Goal: Information Seeking & Learning: Learn about a topic

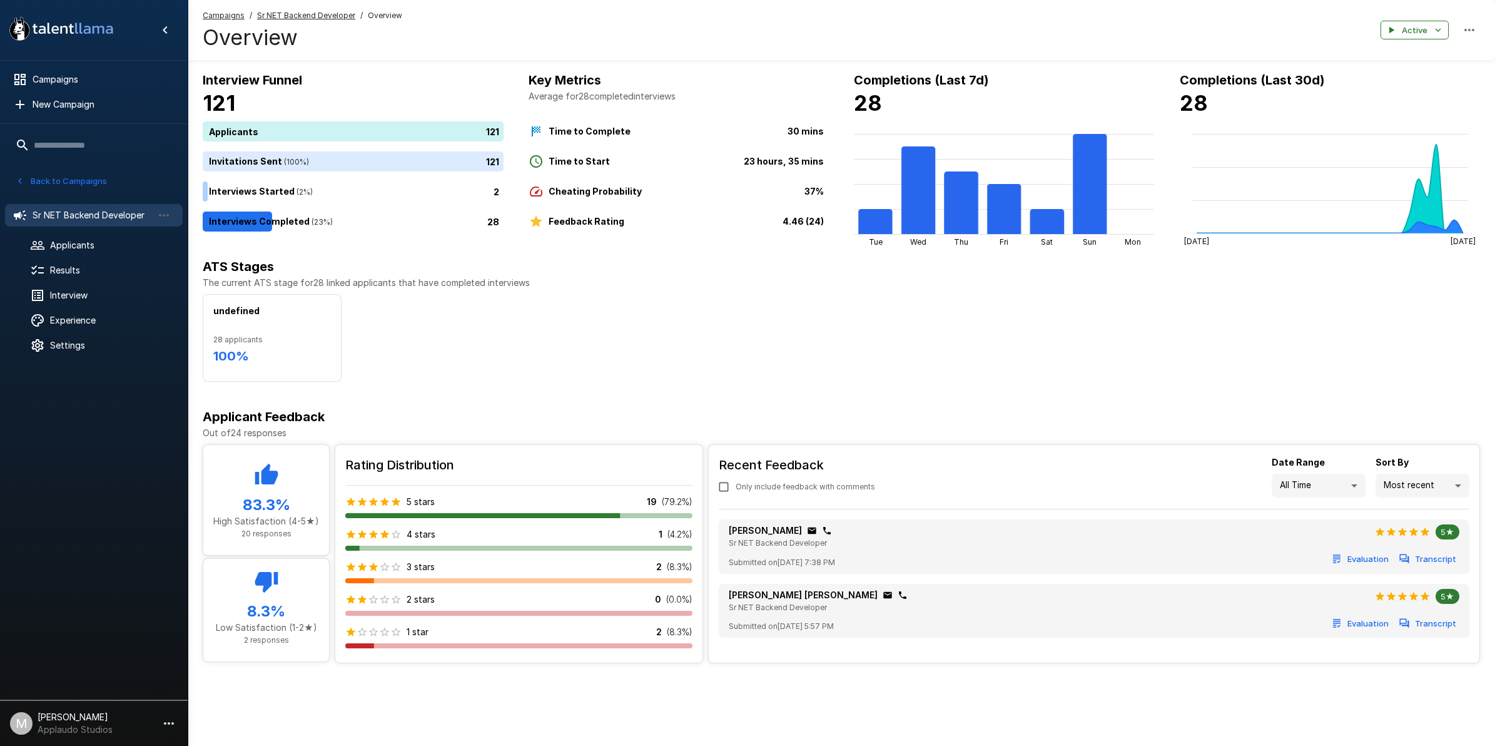
click at [21, 183] on icon "button" at bounding box center [20, 181] width 4 height 6
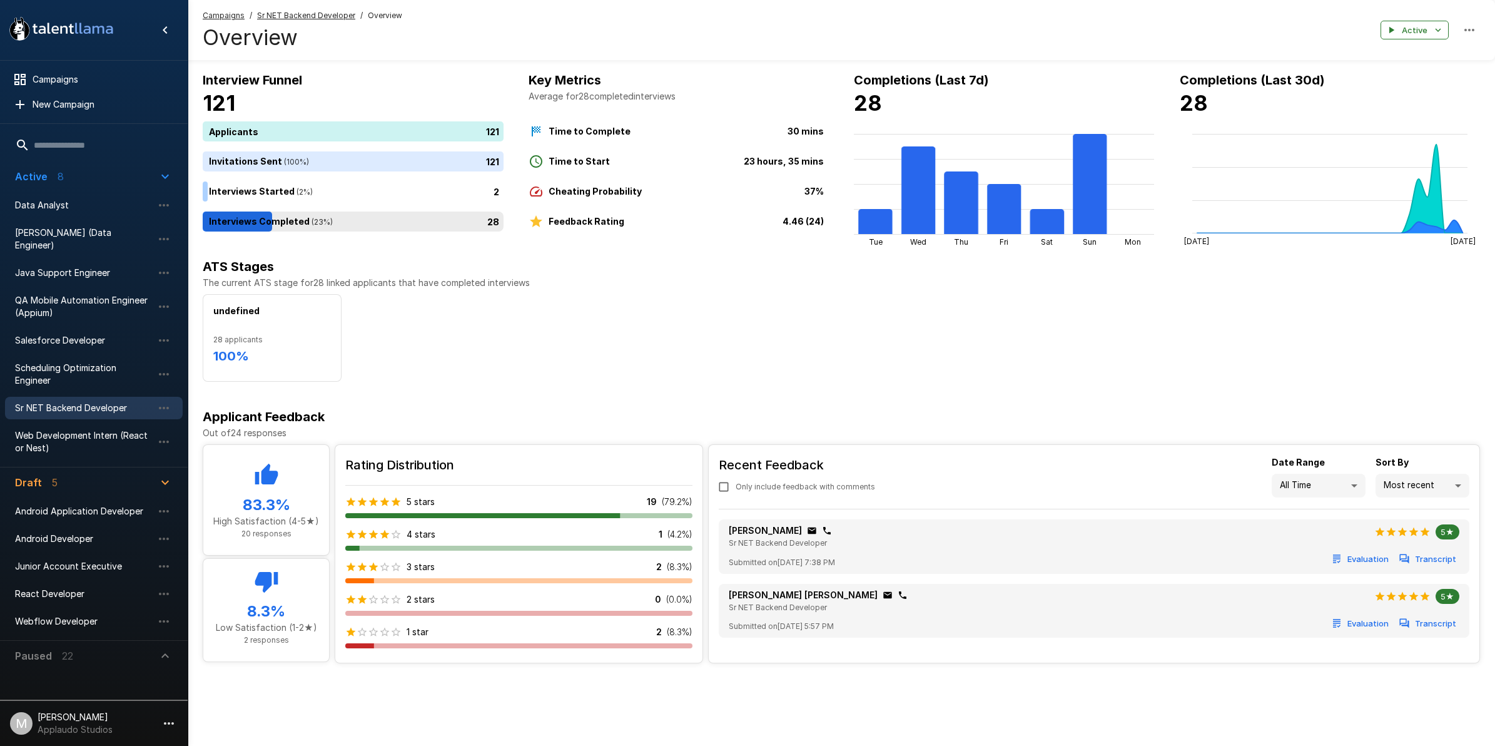
click at [275, 223] on div "28" at bounding box center [356, 221] width 306 height 20
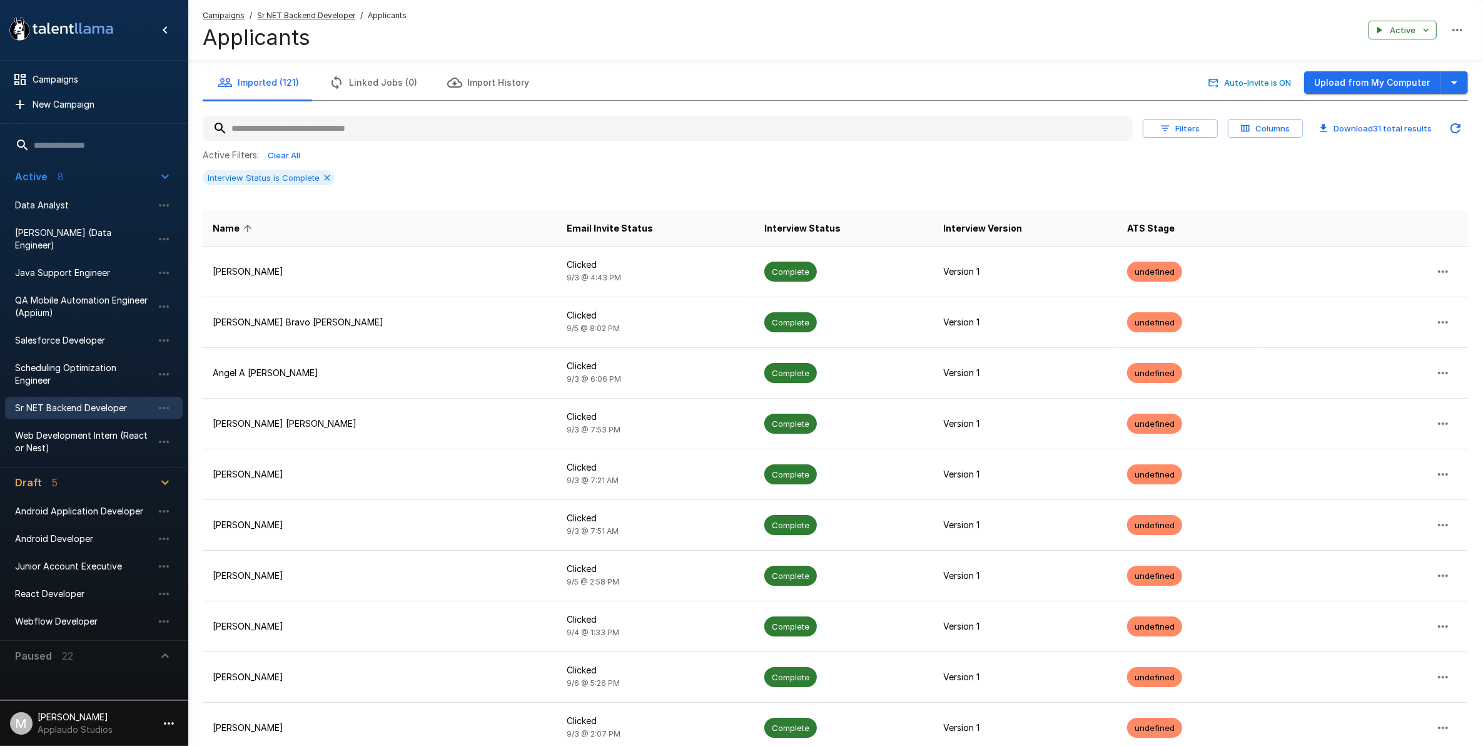
click at [96, 402] on span "Sr NET Backend Developer" at bounding box center [84, 408] width 138 height 13
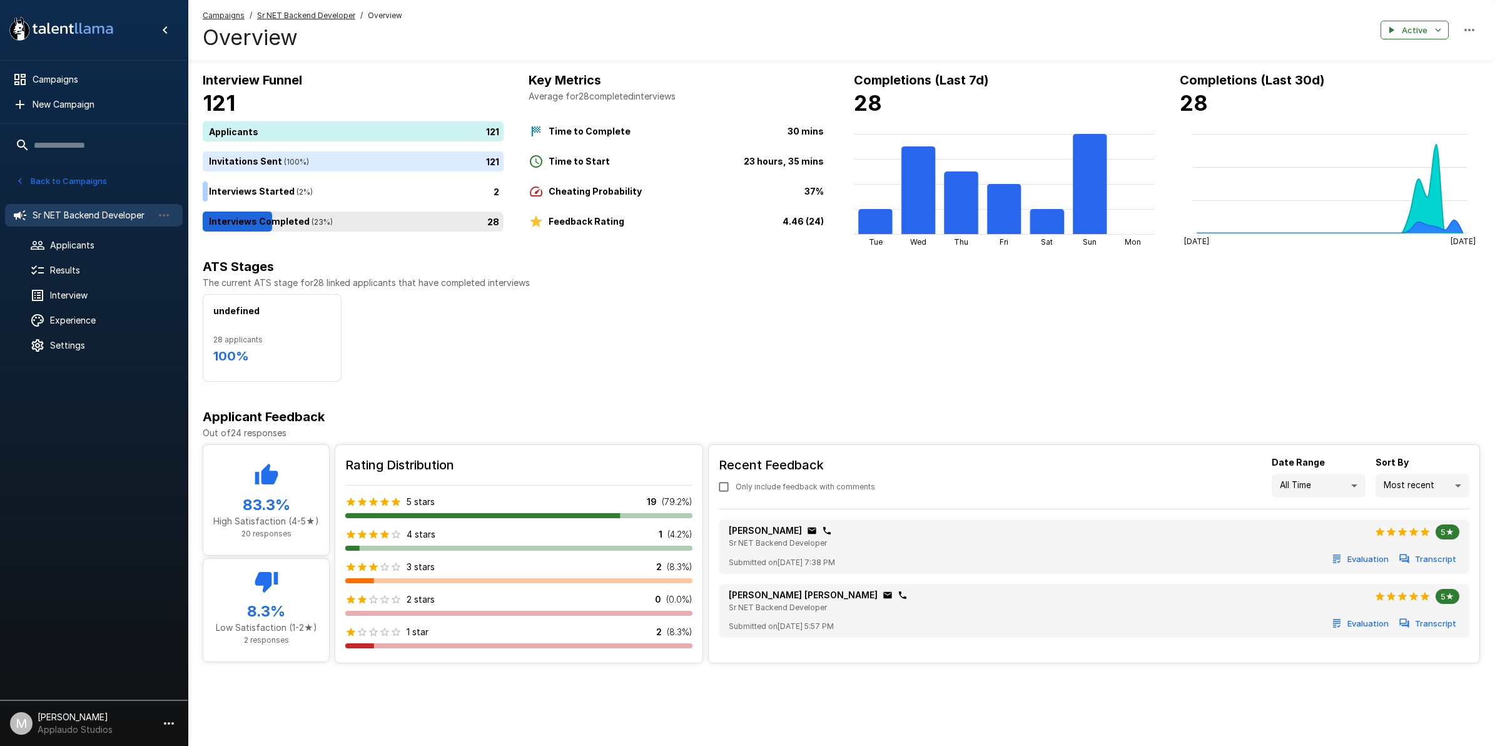
click at [487, 223] on p "28" at bounding box center [493, 221] width 12 height 13
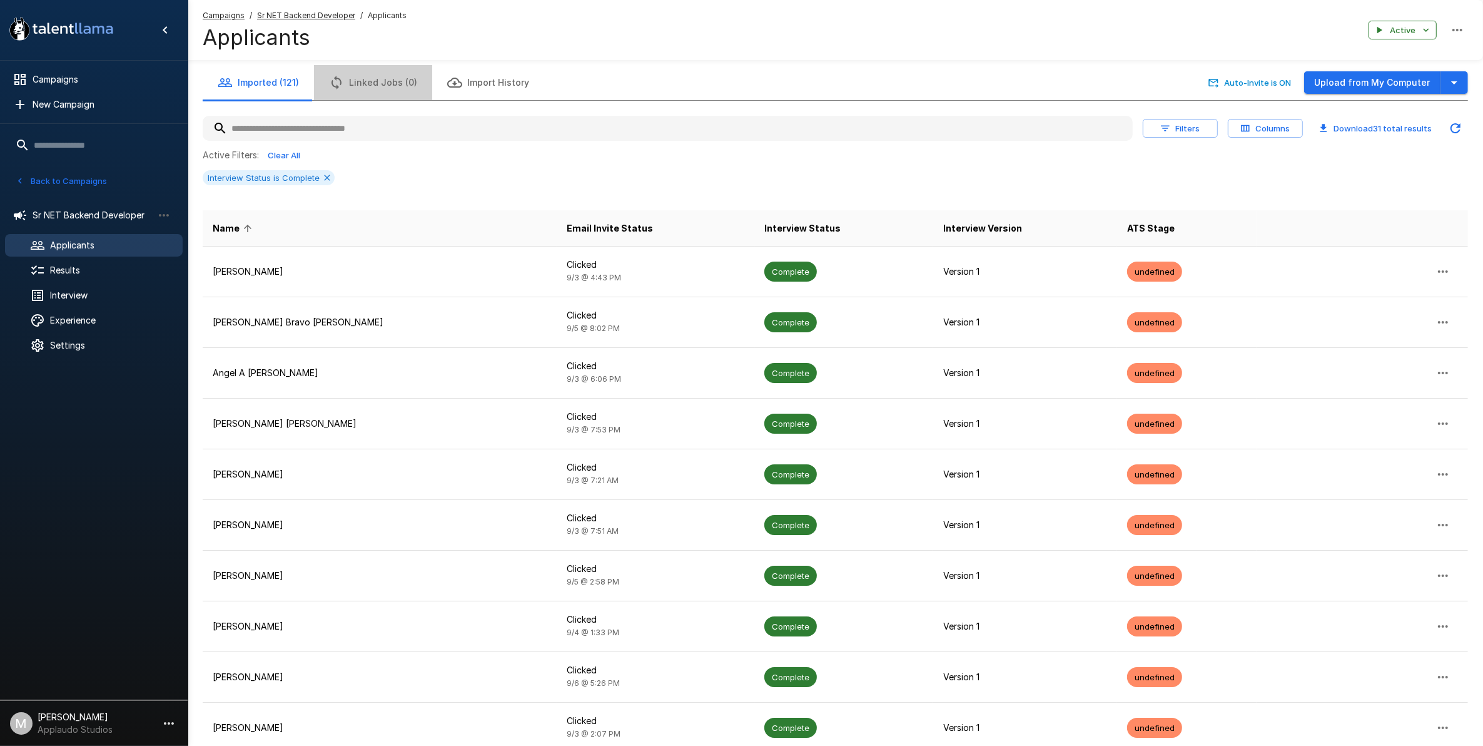
click at [371, 88] on button "Linked Jobs (0)" at bounding box center [373, 82] width 118 height 35
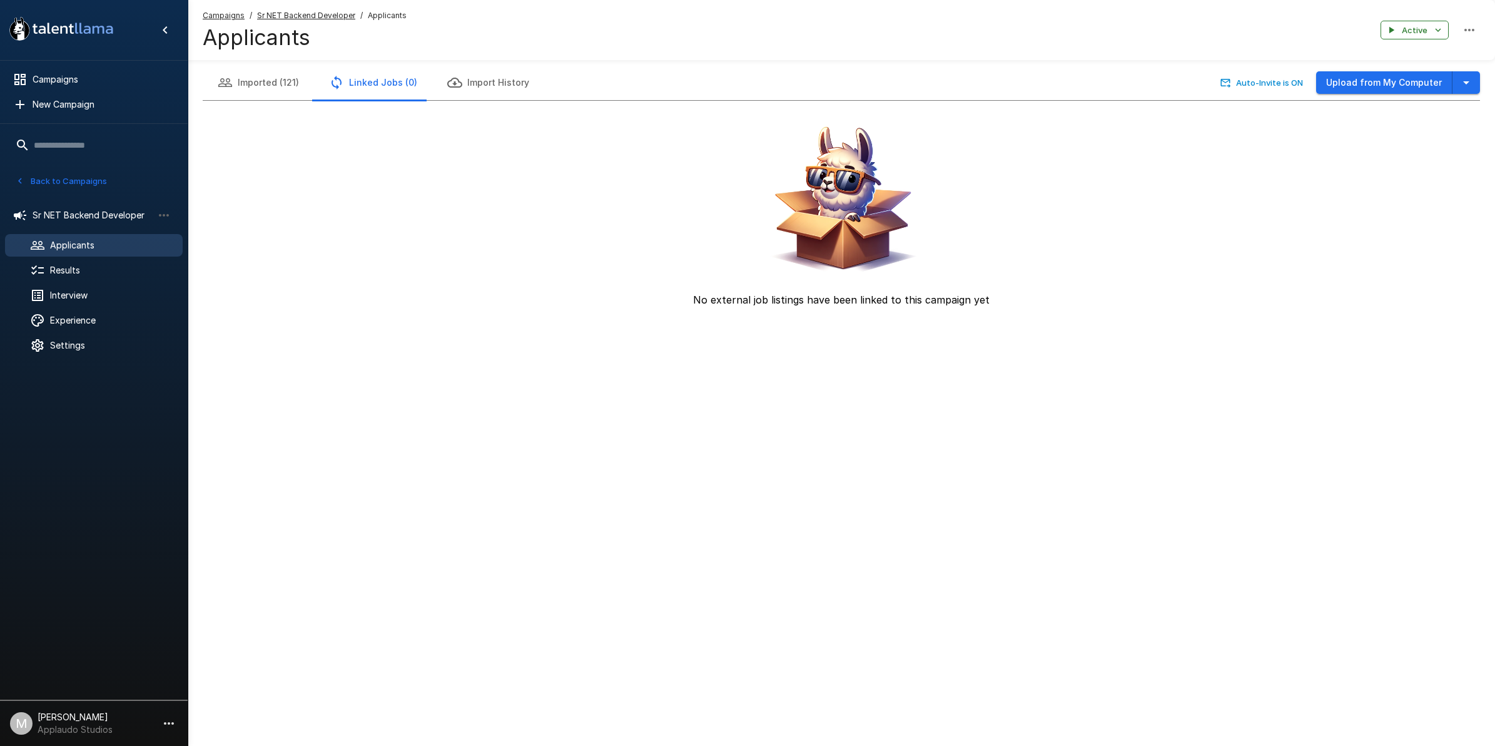
click at [282, 95] on button "Imported (121)" at bounding box center [258, 82] width 111 height 35
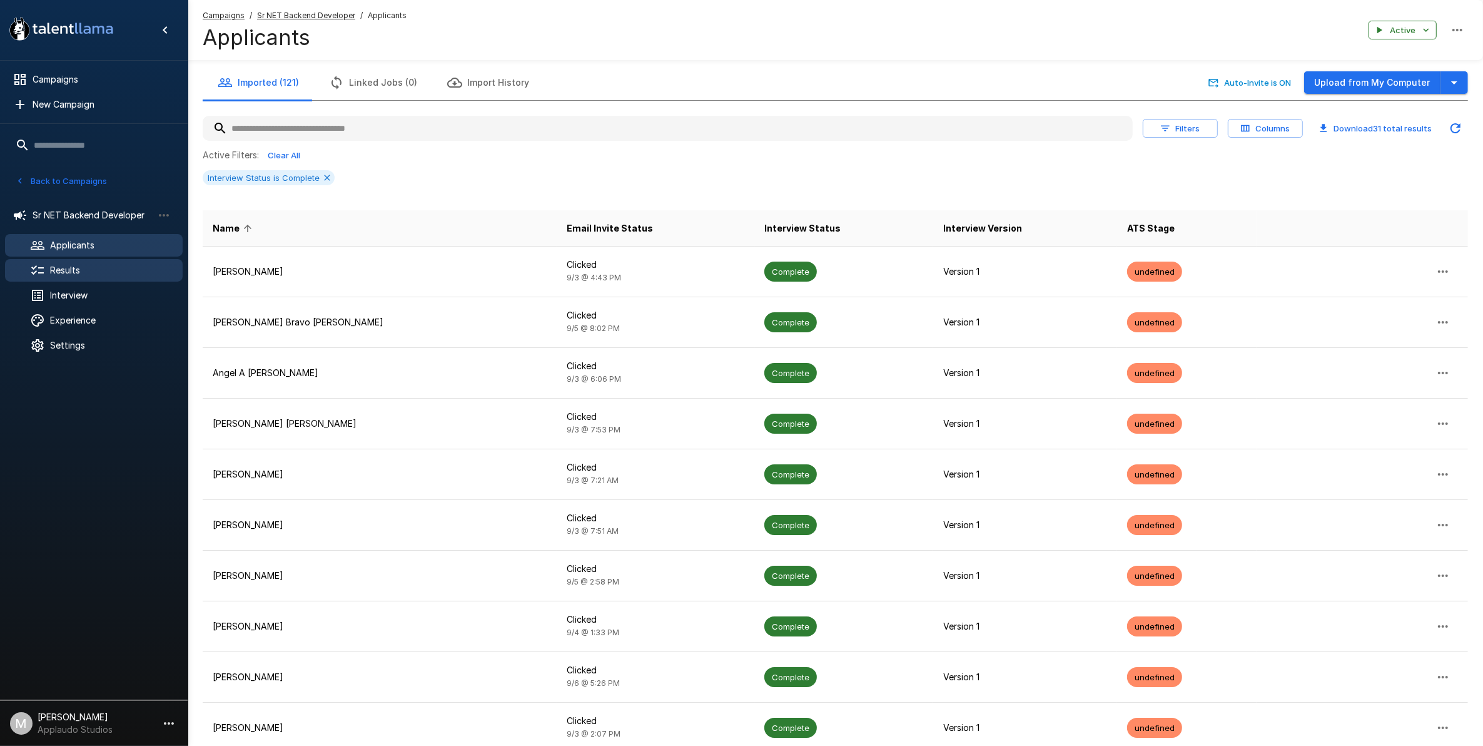
click at [97, 273] on span "Results" at bounding box center [111, 270] width 123 height 13
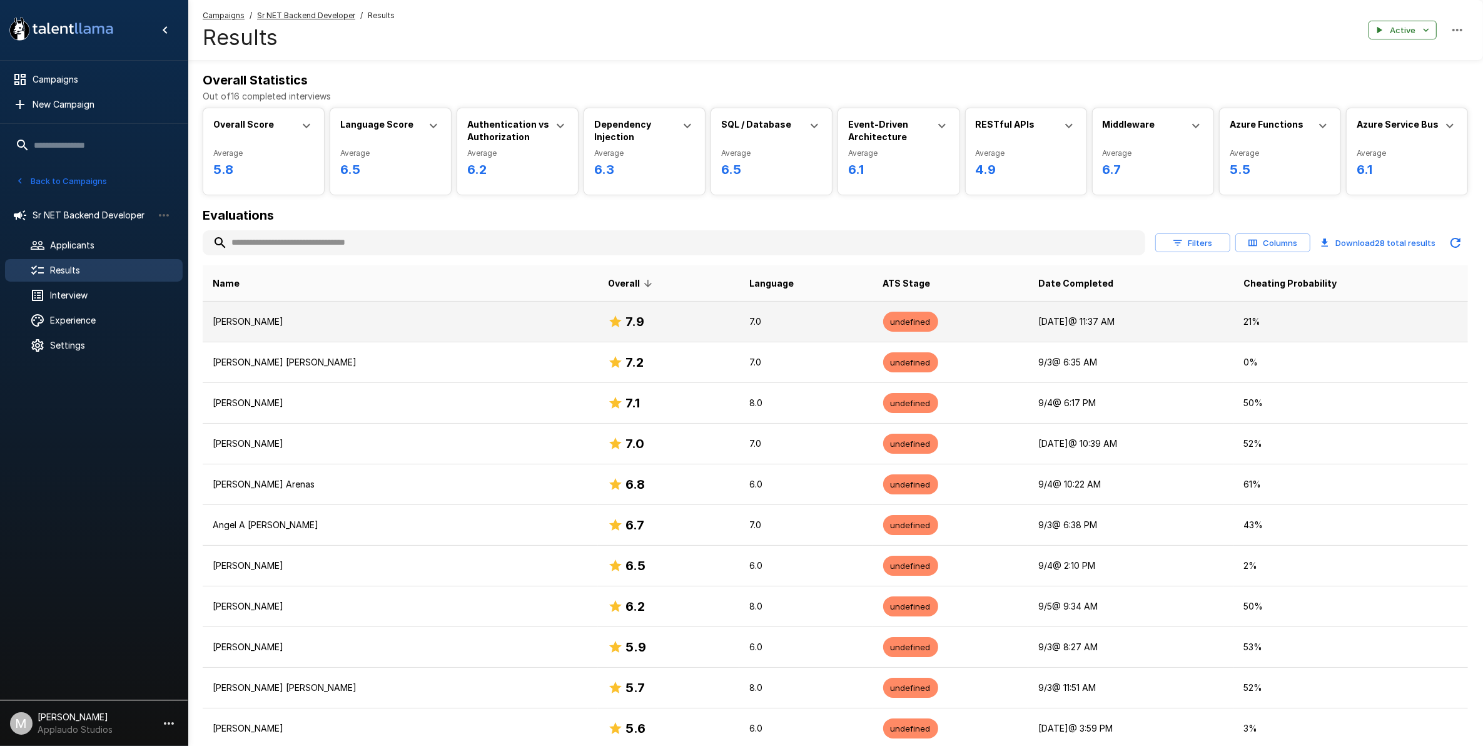
click at [443, 333] on td "[PERSON_NAME]" at bounding box center [400, 322] width 395 height 41
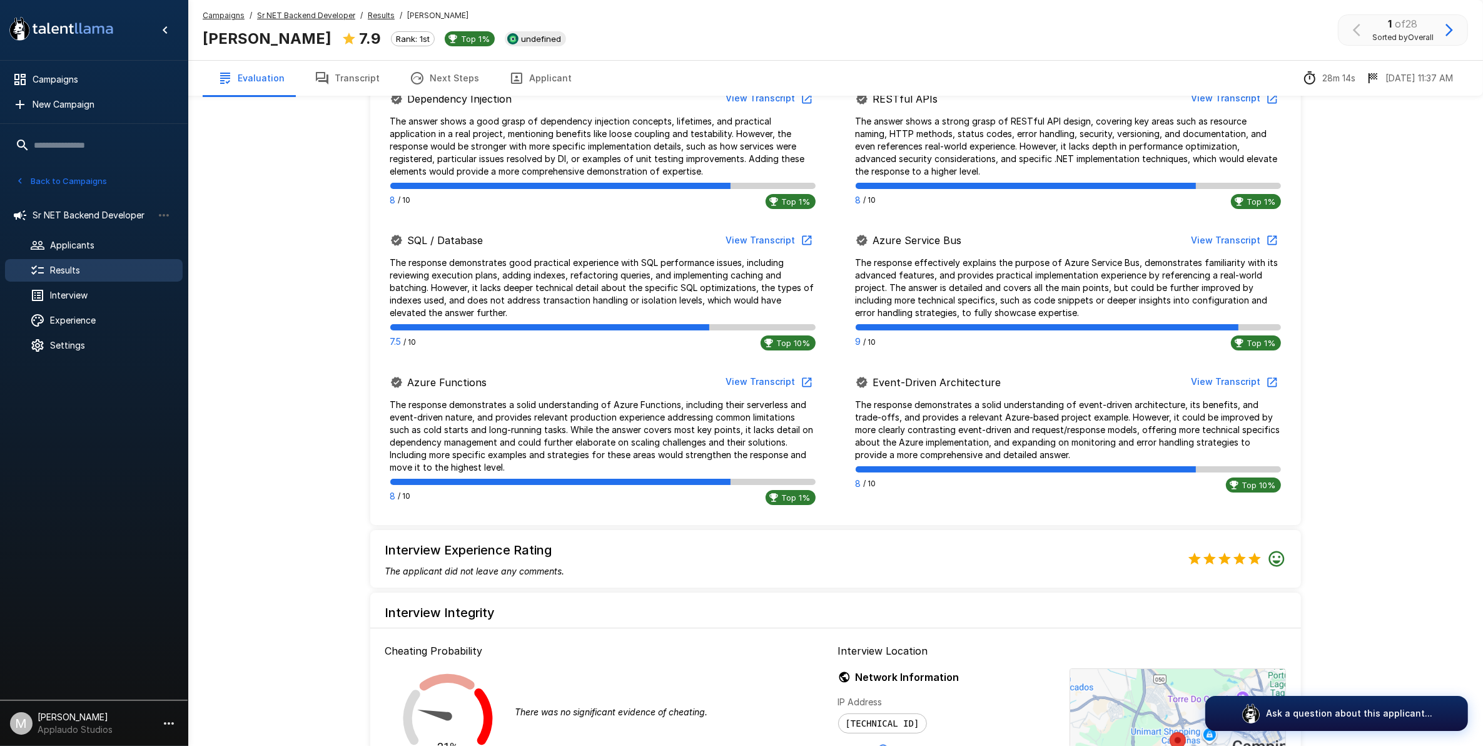
scroll to position [938, 0]
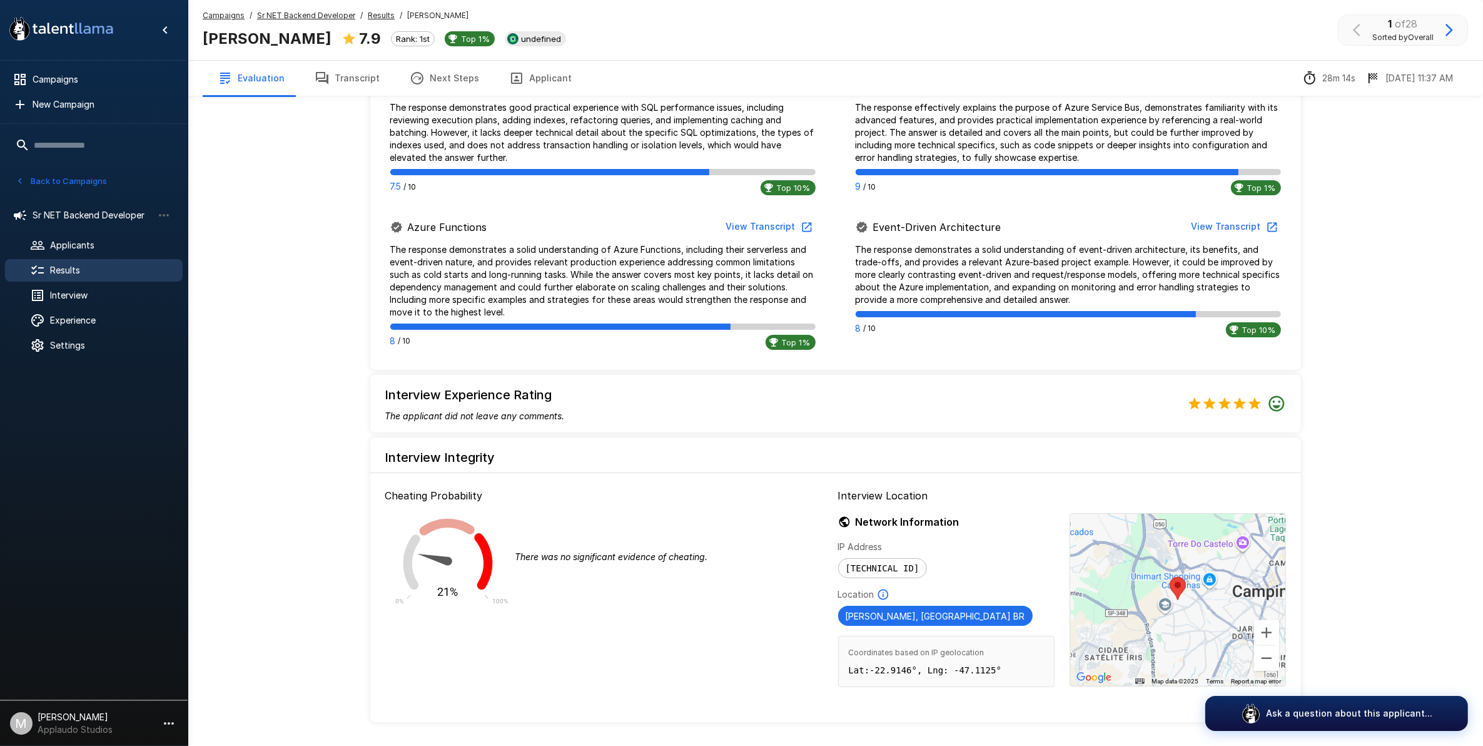
click at [1195, 596] on div at bounding box center [1177, 600] width 215 height 172
click at [1262, 668] on button "Zoom out" at bounding box center [1266, 658] width 25 height 25
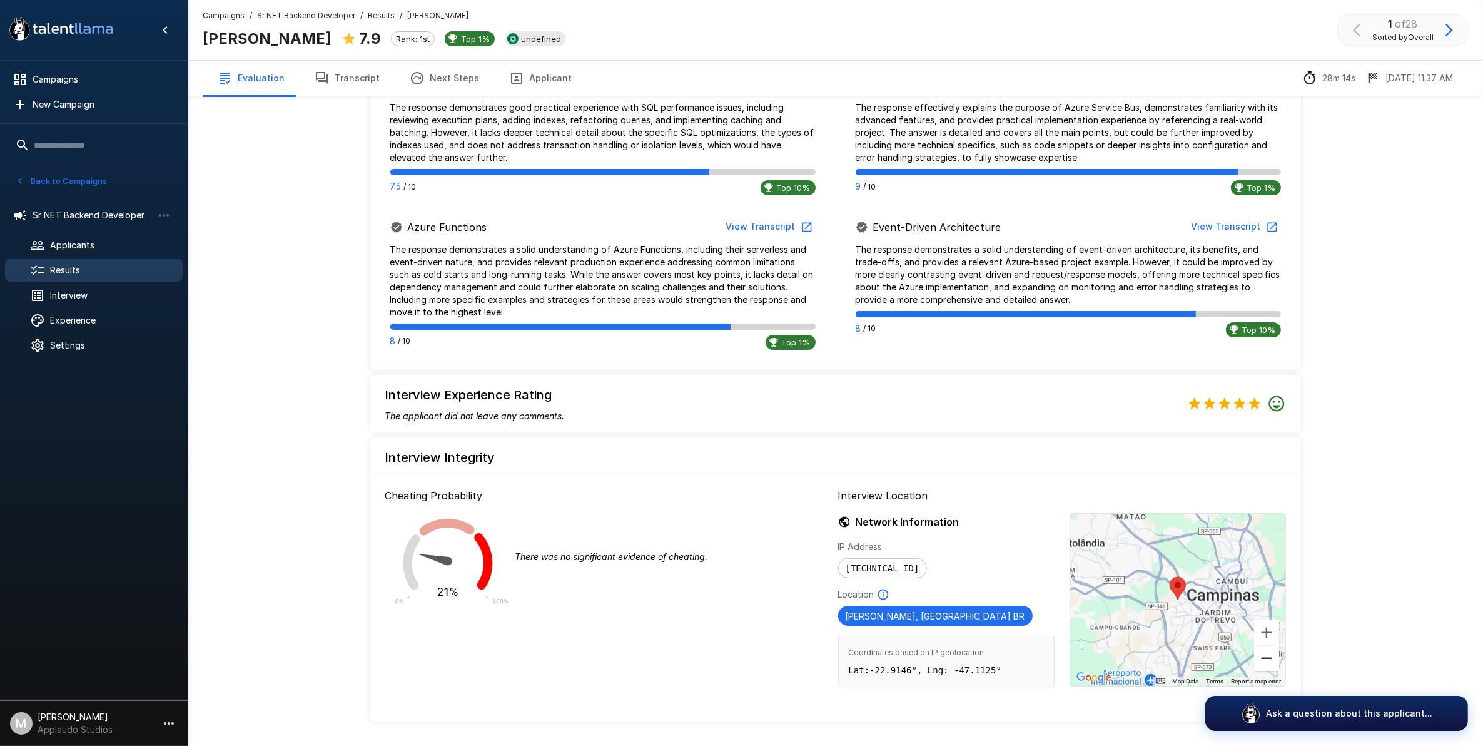
click at [1269, 661] on button "Zoom out" at bounding box center [1266, 658] width 25 height 25
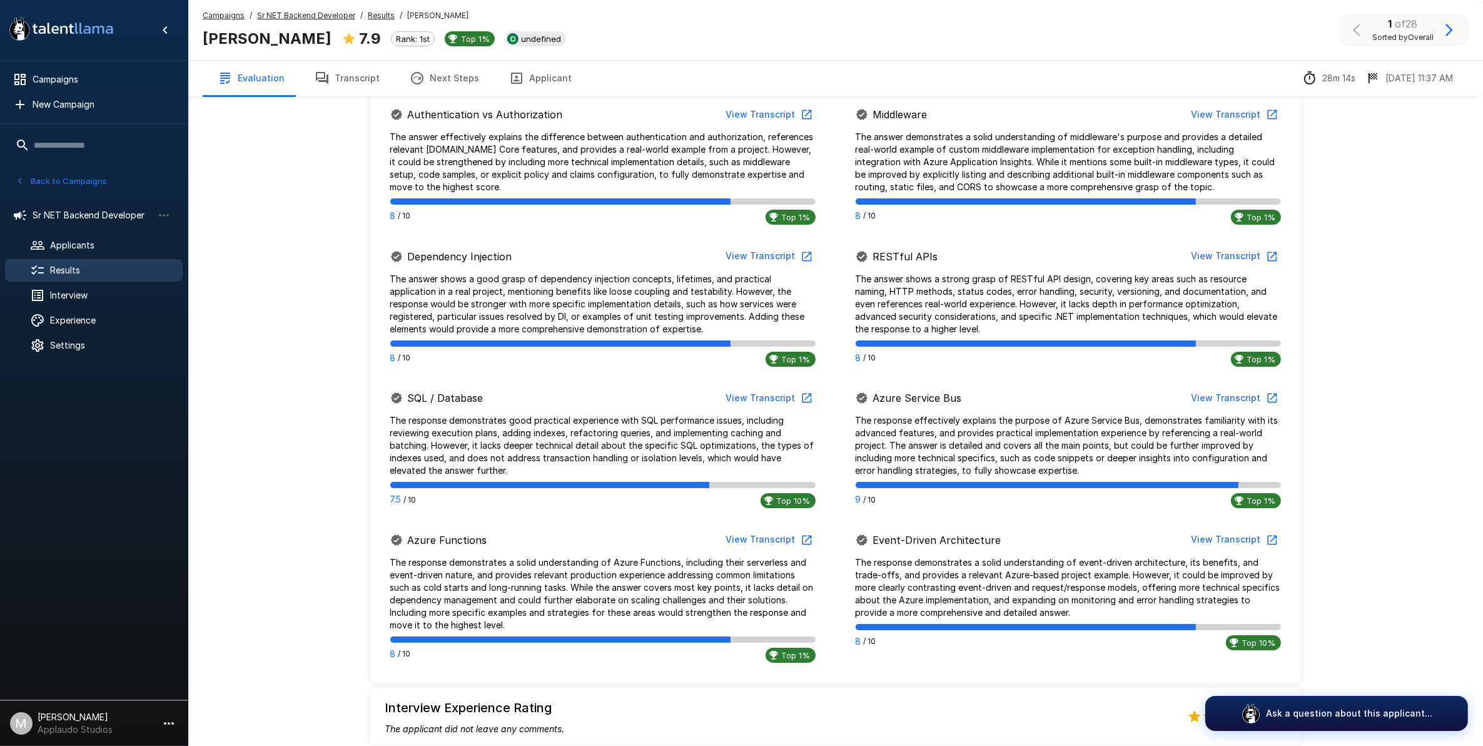
click at [340, 74] on button "Transcript" at bounding box center [347, 78] width 95 height 35
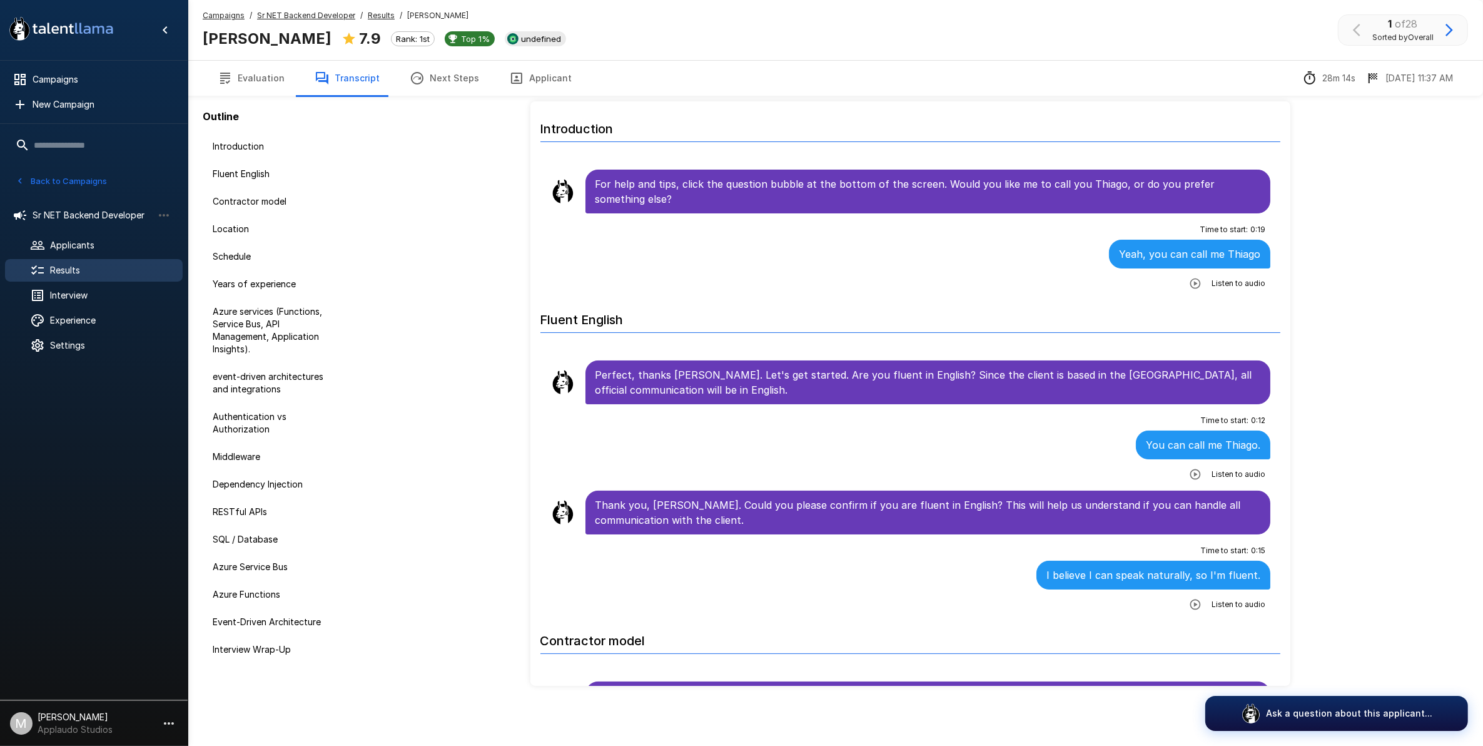
scroll to position [36, 0]
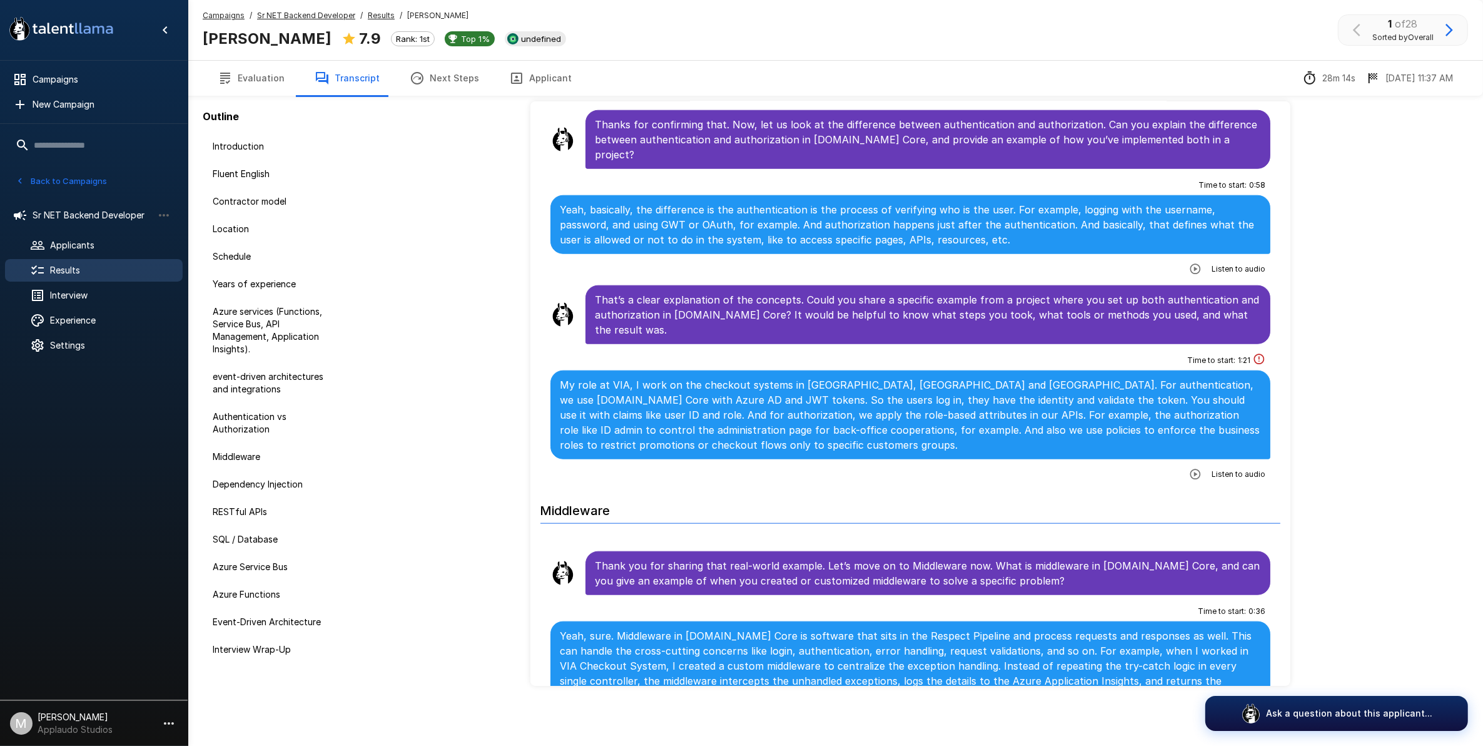
scroll to position [1642, 0]
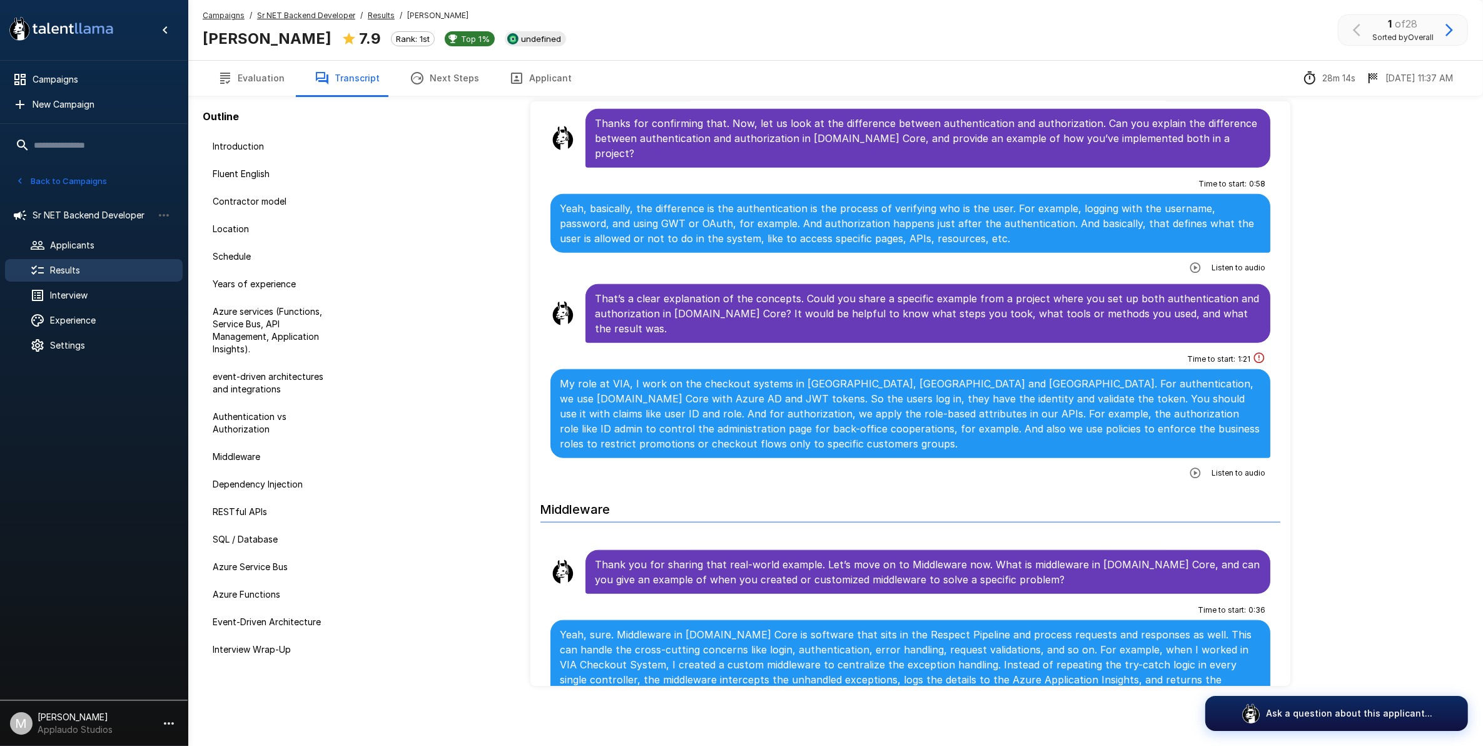
click at [1184, 462] on button "button" at bounding box center [1195, 473] width 23 height 23
drag, startPoint x: 668, startPoint y: 324, endPoint x: 669, endPoint y: 335, distance: 10.7
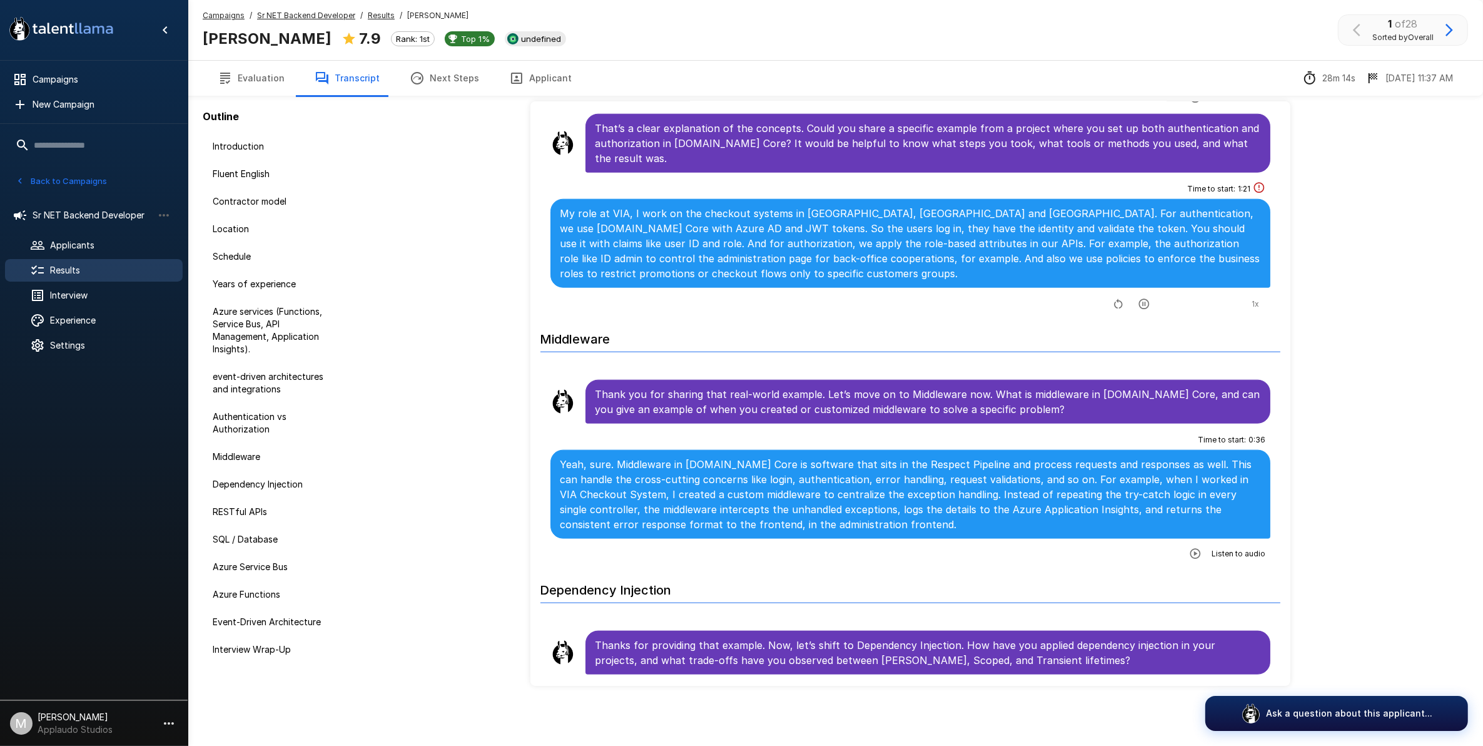
scroll to position [1877, 0]
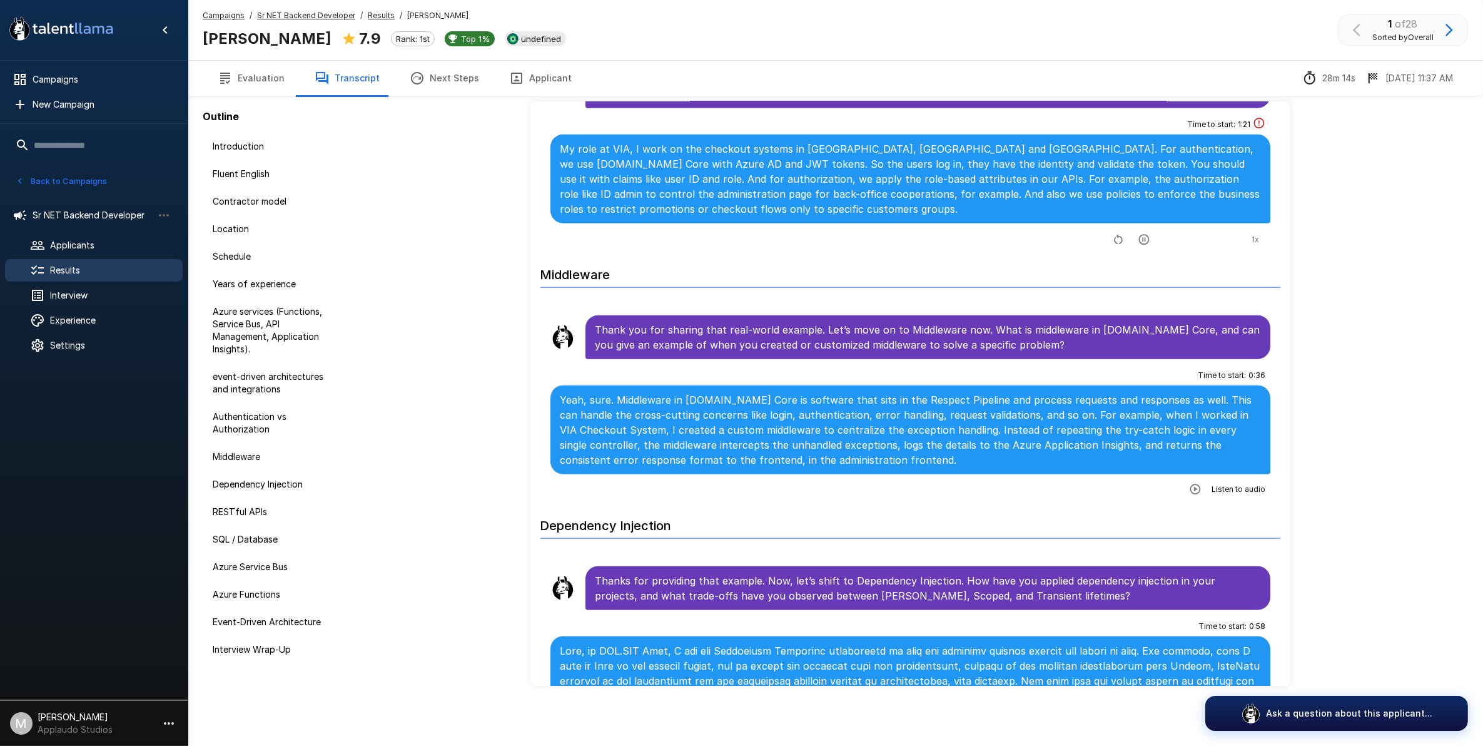
click at [1184, 478] on button "button" at bounding box center [1195, 489] width 23 height 23
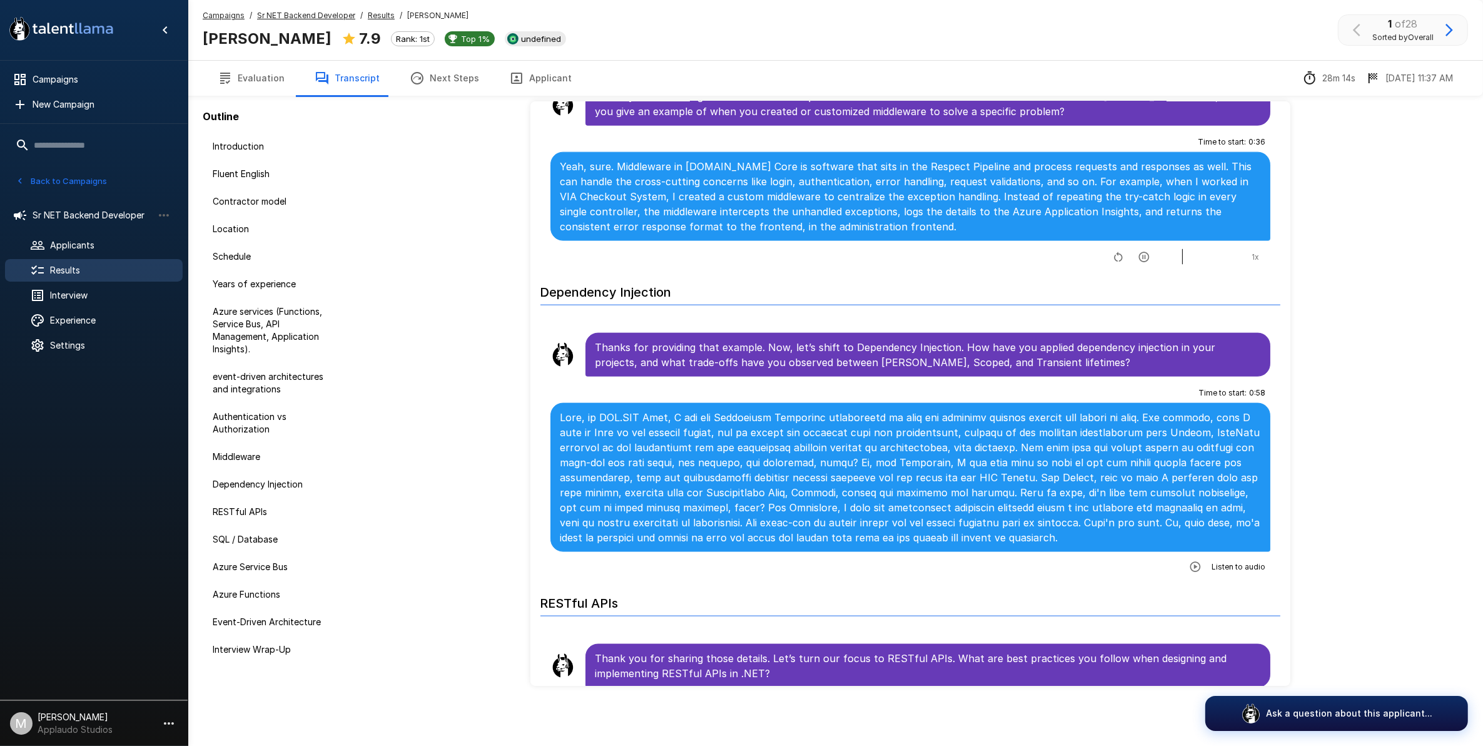
scroll to position [2112, 0]
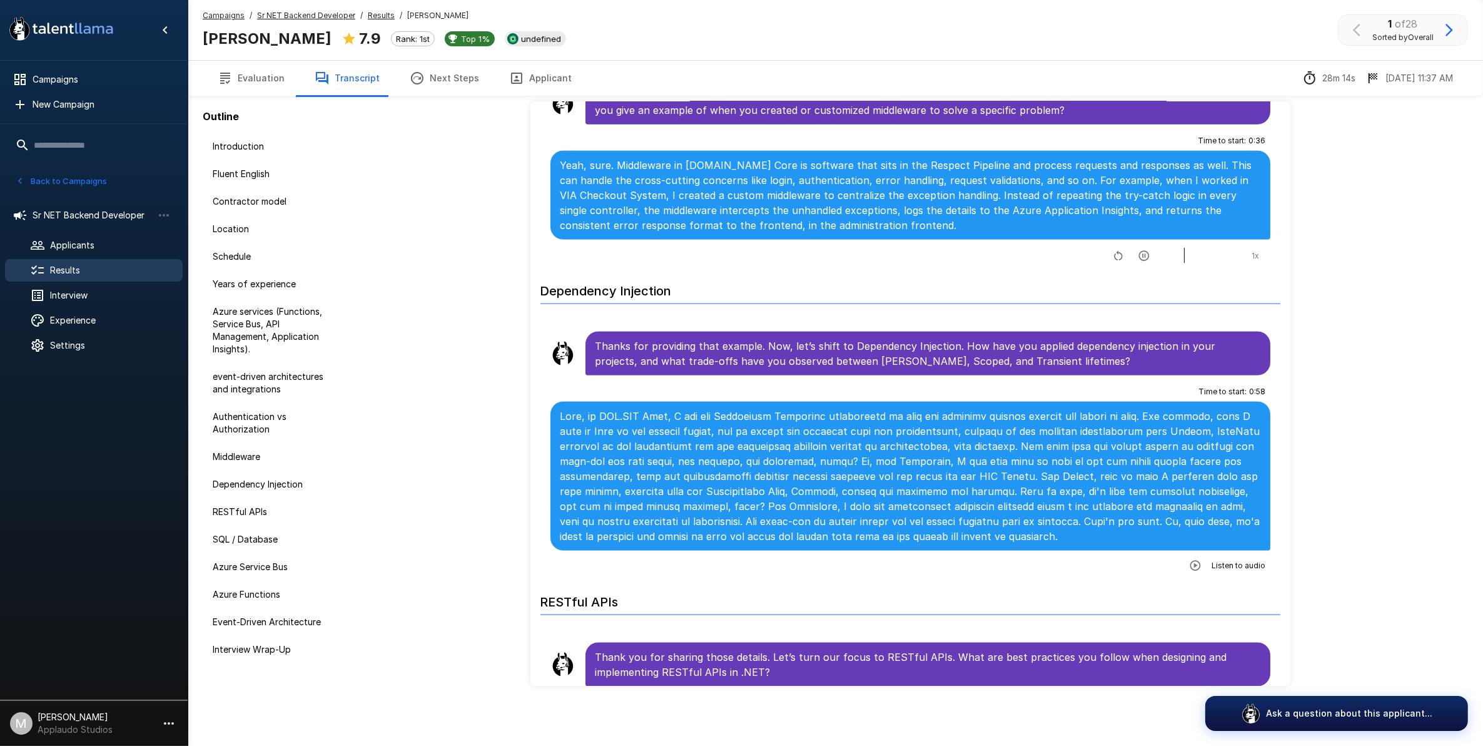
click at [1189, 564] on icon "button" at bounding box center [1195, 565] width 13 height 13
click at [270, 86] on button "Evaluation" at bounding box center [251, 78] width 97 height 35
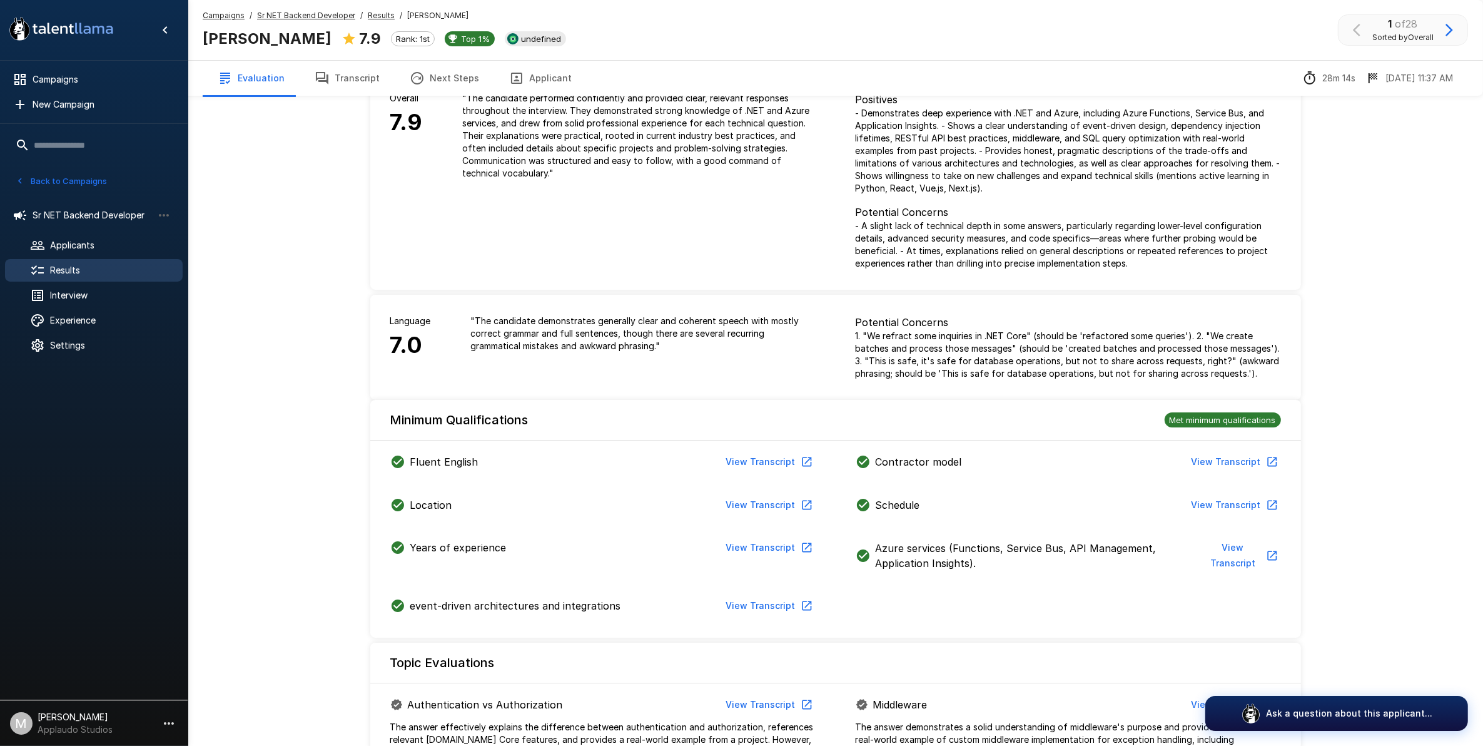
scroll to position [626, 0]
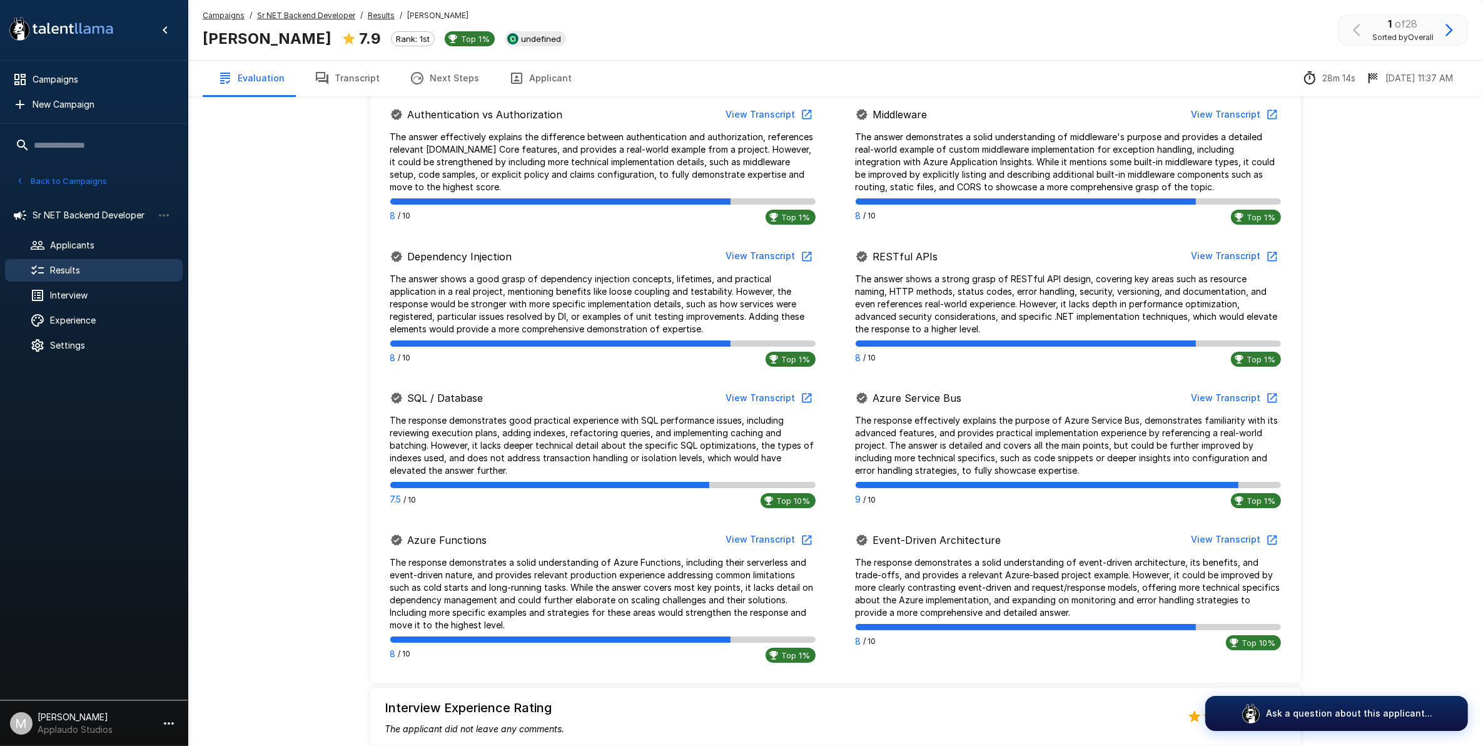
click at [443, 86] on button "Next Steps" at bounding box center [444, 78] width 99 height 35
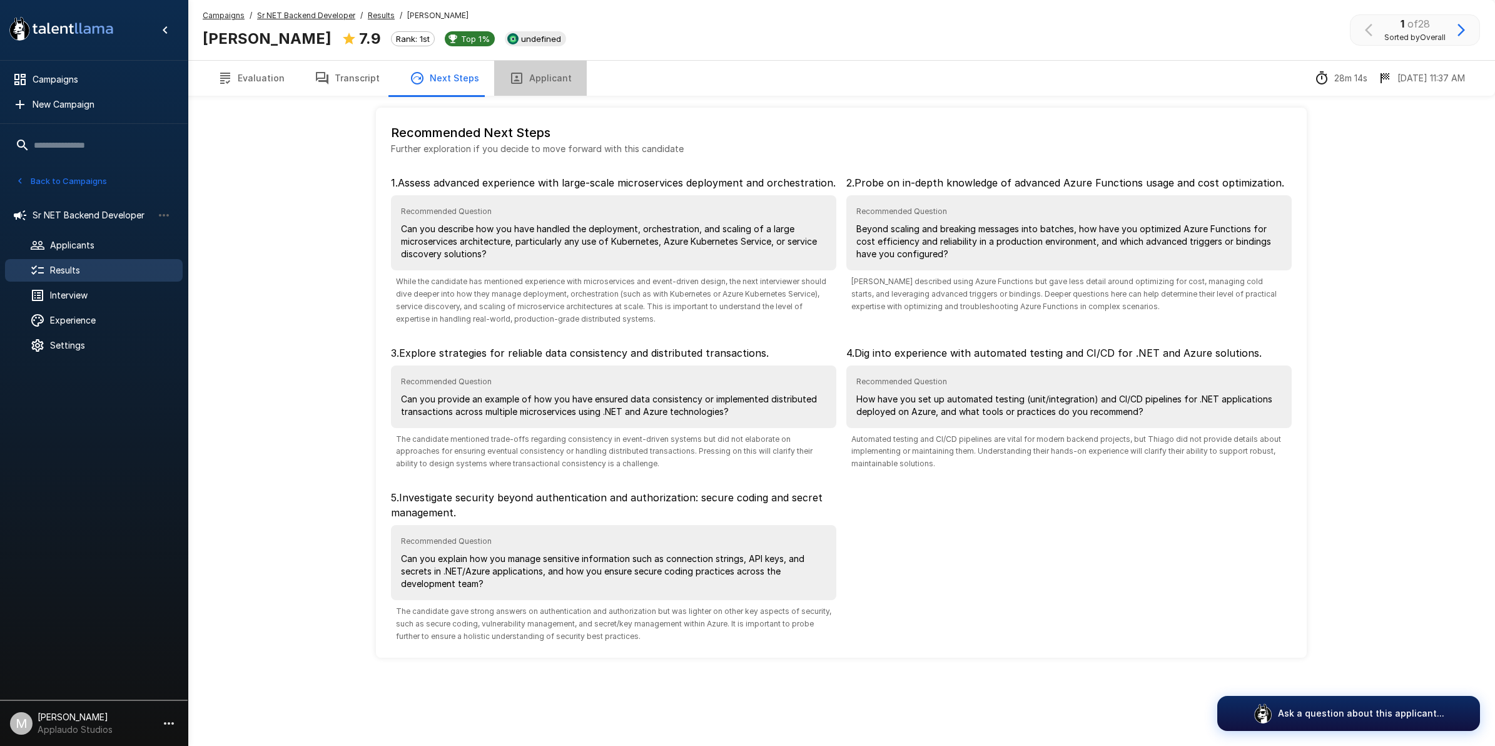
click at [543, 75] on button "Applicant" at bounding box center [540, 78] width 93 height 35
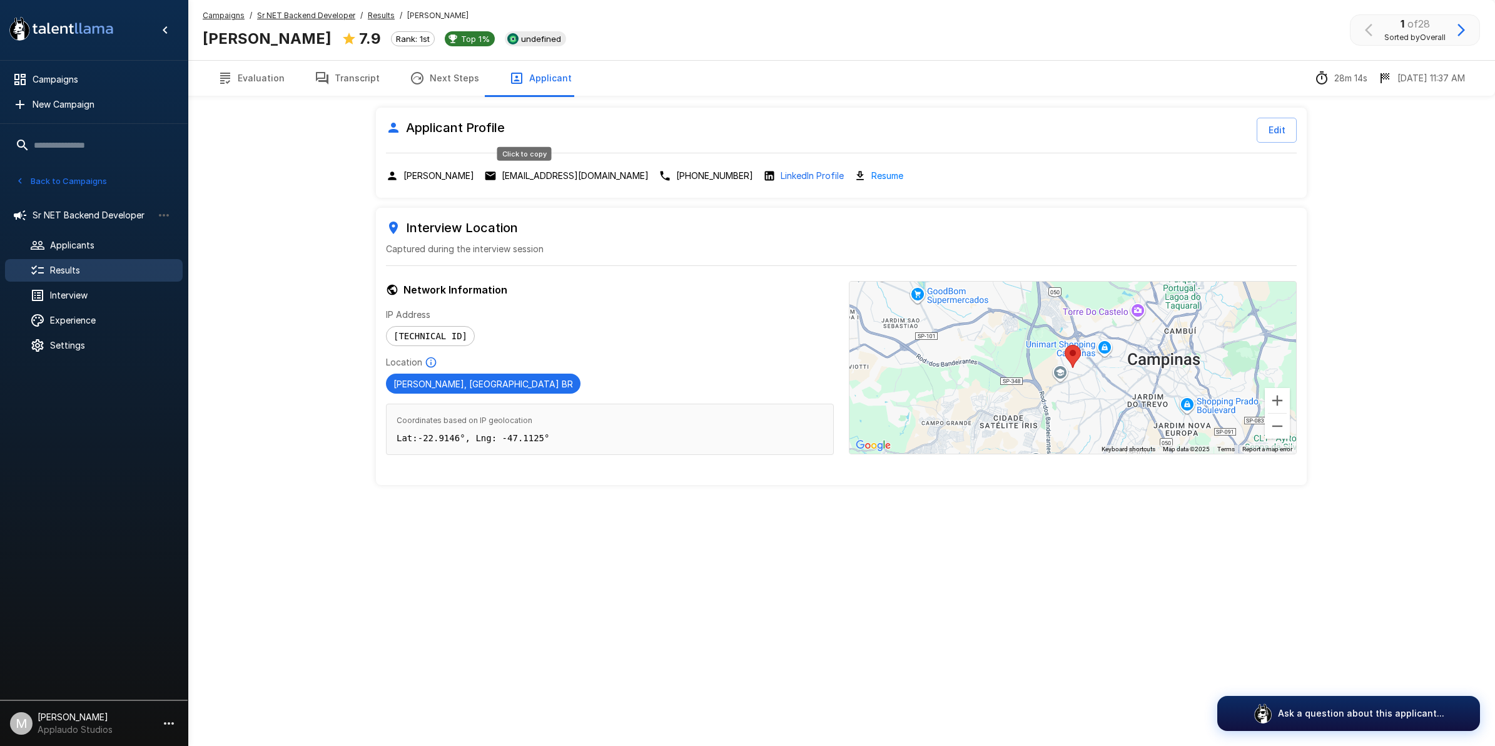
click at [548, 178] on p "[EMAIL_ADDRESS][DOMAIN_NAME]" at bounding box center [575, 176] width 147 height 13
click at [265, 79] on button "Evaluation" at bounding box center [251, 78] width 97 height 35
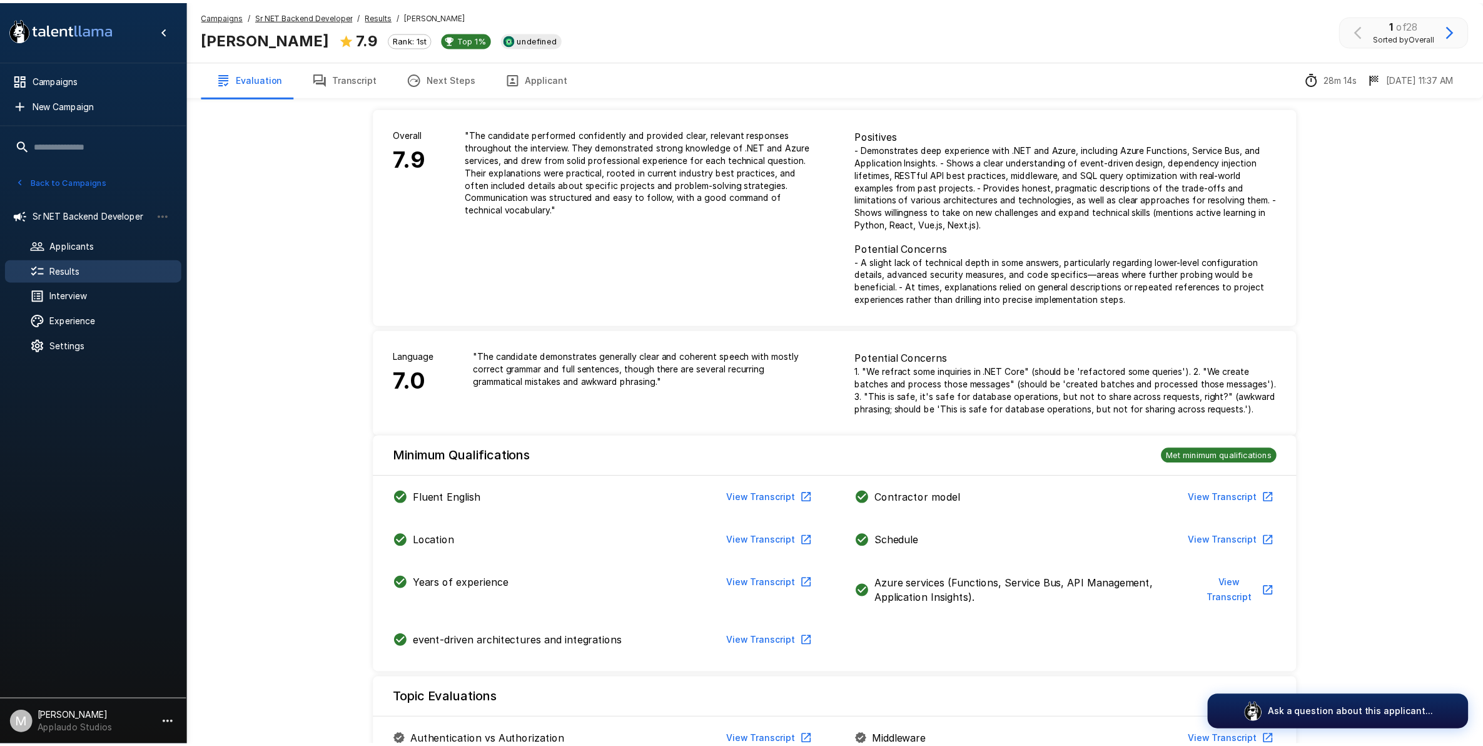
scroll to position [626, 0]
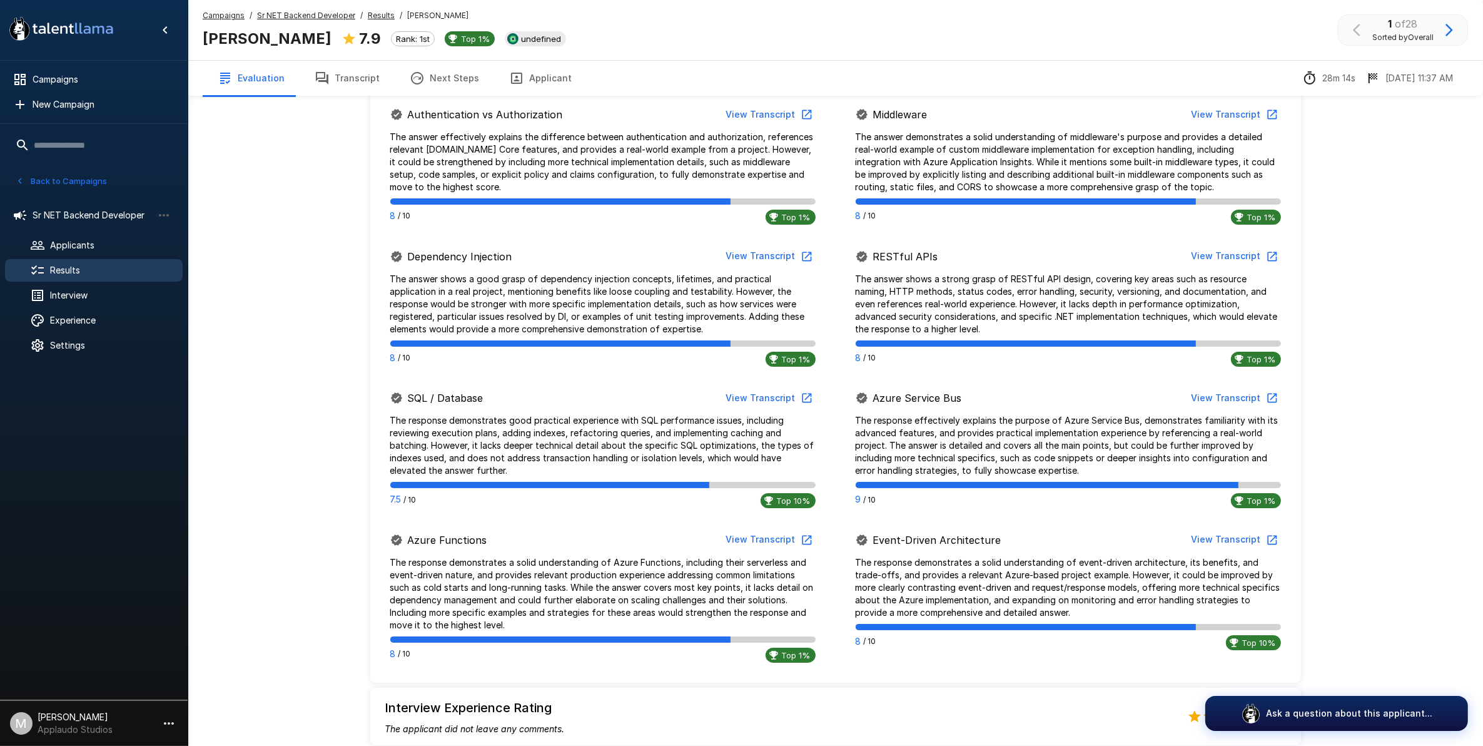
click at [348, 73] on button "Transcript" at bounding box center [347, 78] width 95 height 35
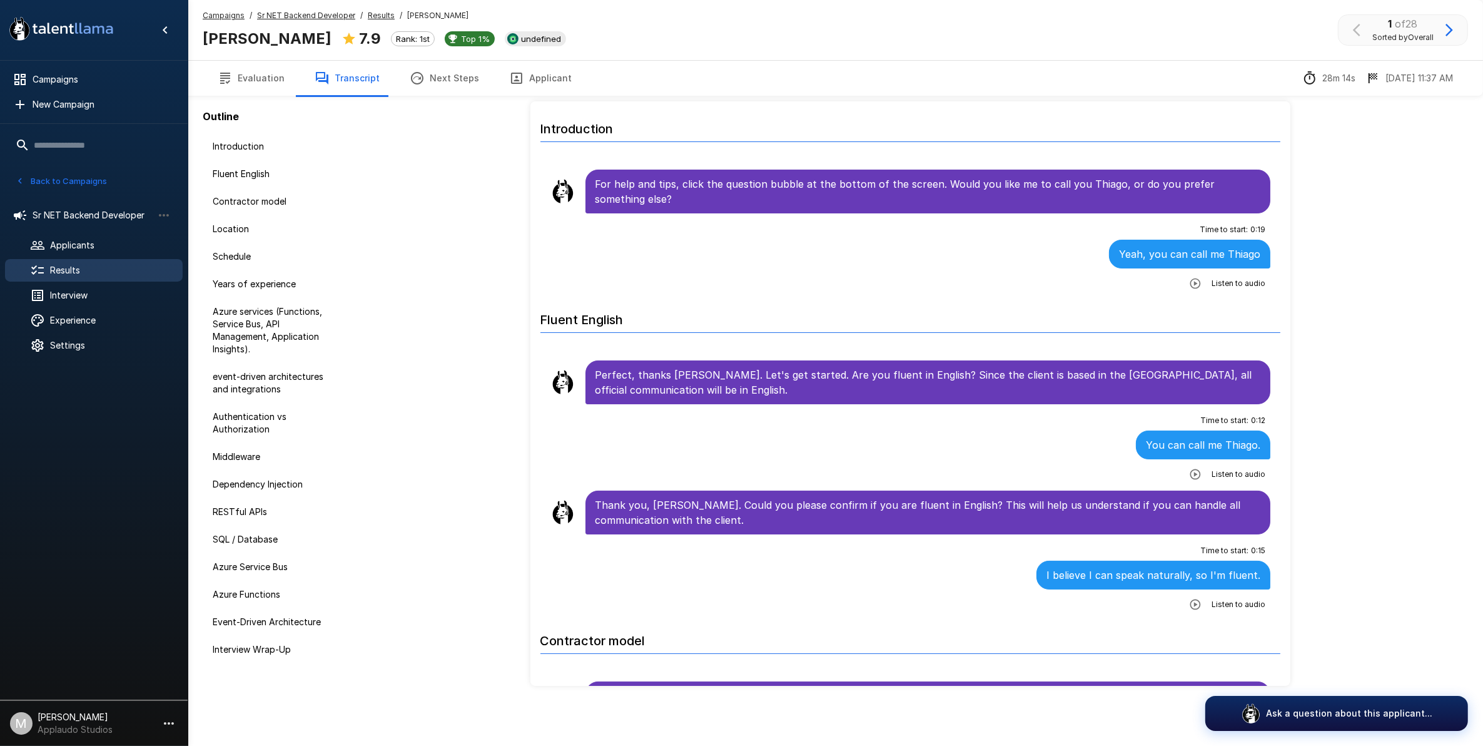
scroll to position [36, 0]
click at [88, 269] on span "Results" at bounding box center [111, 270] width 123 height 13
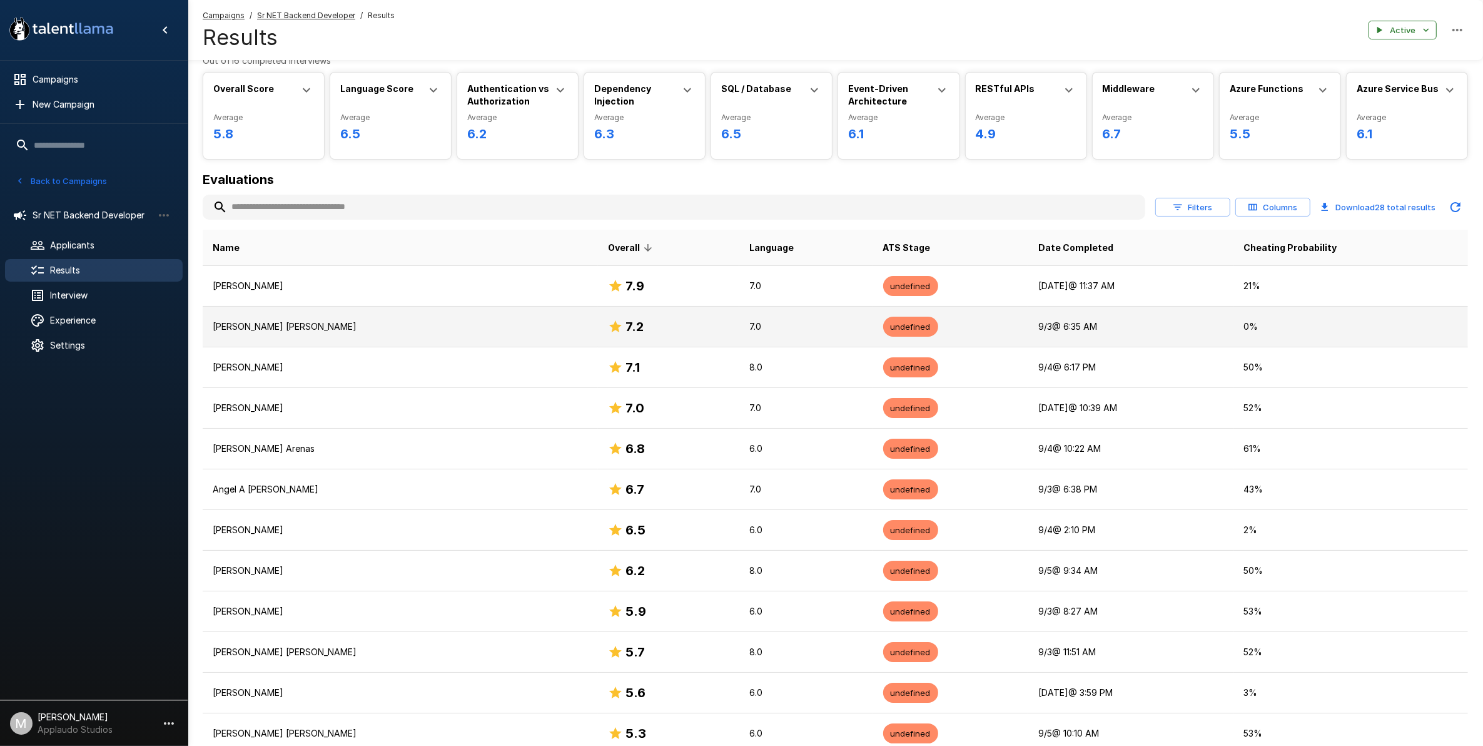
click at [408, 329] on p "[PERSON_NAME] [PERSON_NAME]" at bounding box center [400, 326] width 375 height 13
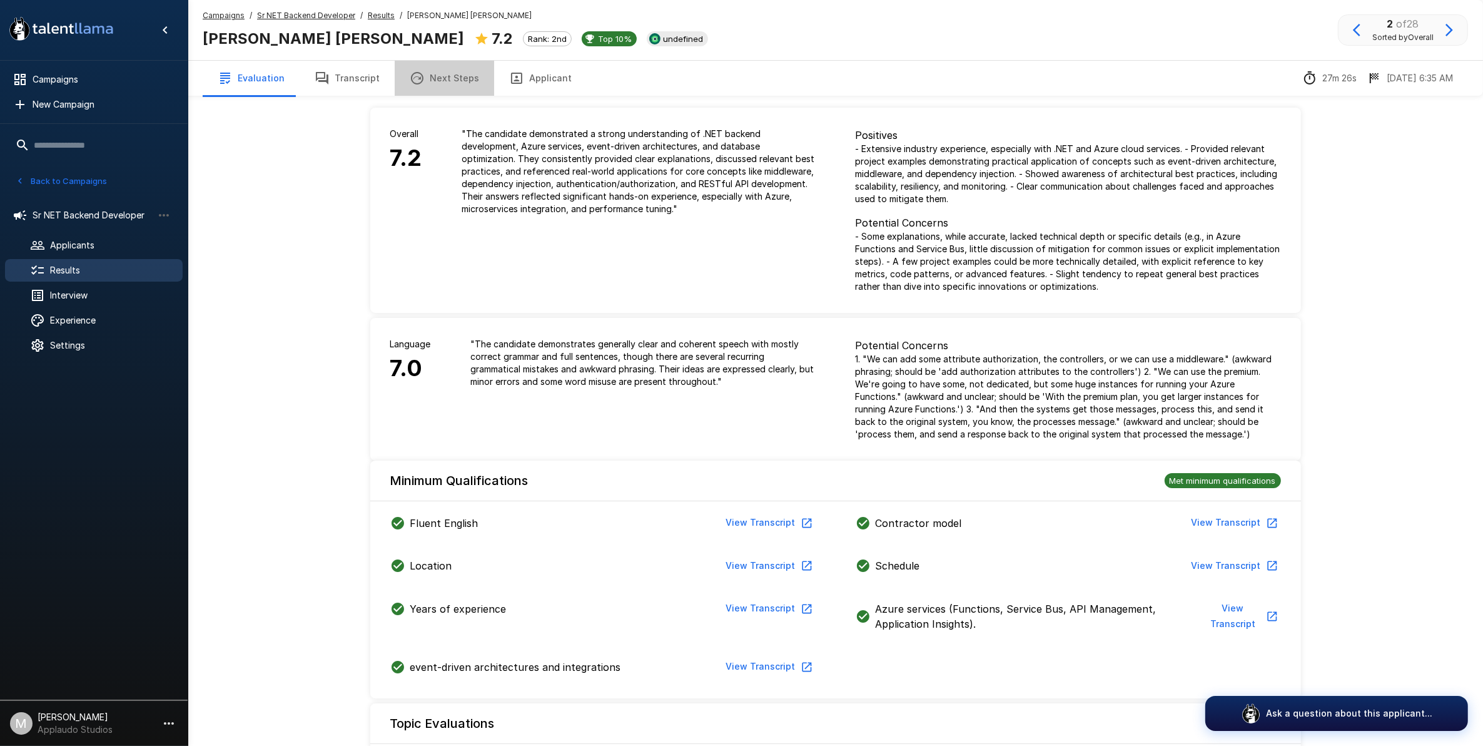
click at [439, 82] on button "Next Steps" at bounding box center [444, 78] width 99 height 35
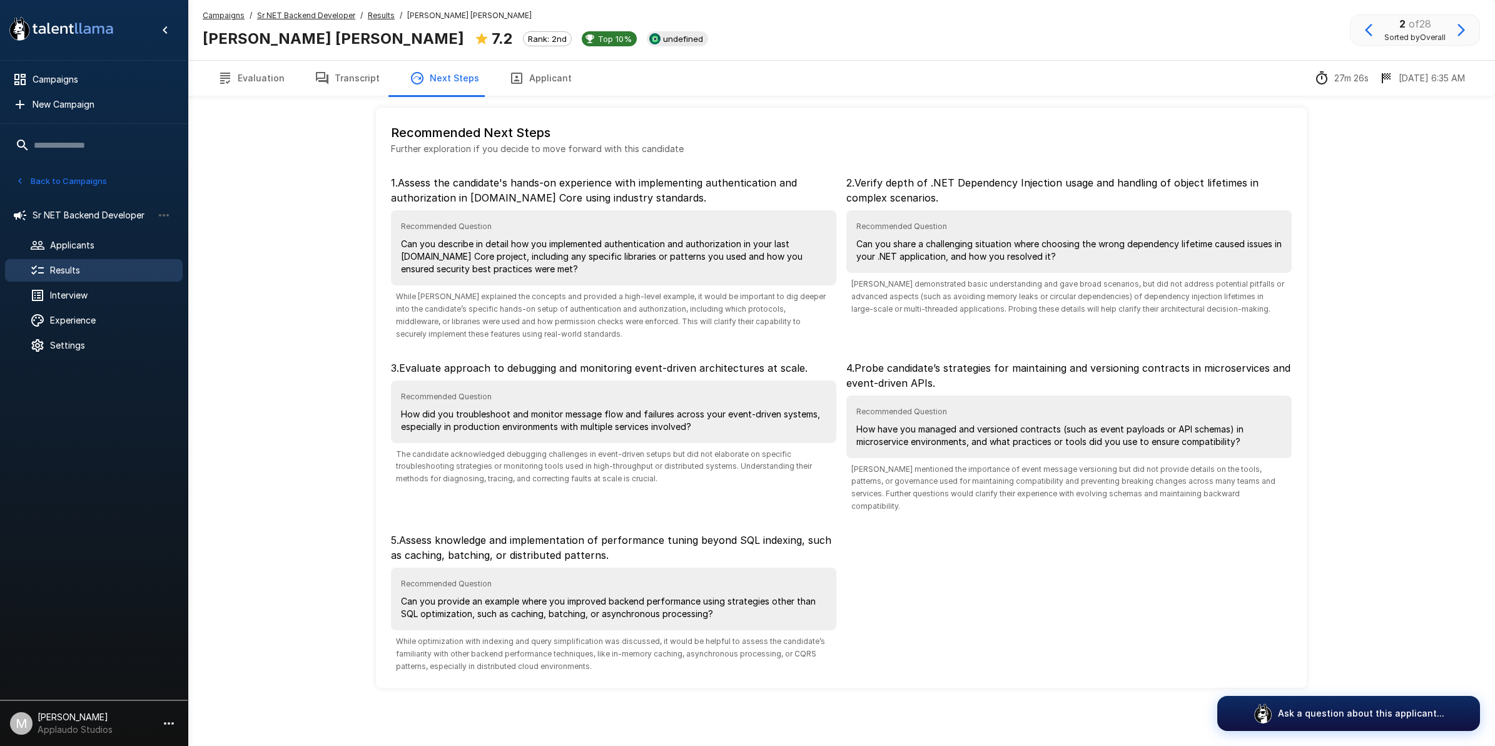
click at [554, 68] on button "Applicant" at bounding box center [540, 78] width 93 height 35
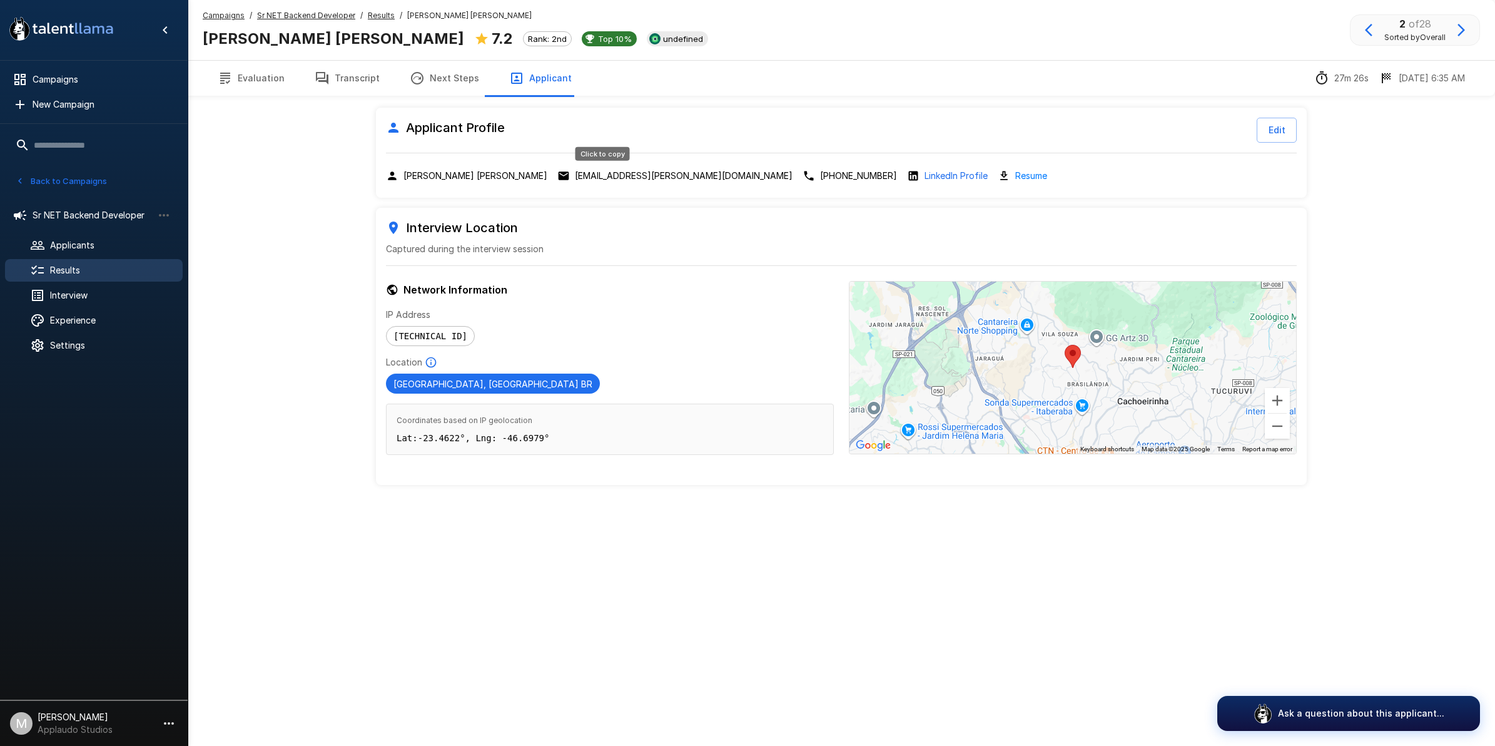
click at [621, 175] on p "[EMAIL_ADDRESS][PERSON_NAME][DOMAIN_NAME]" at bounding box center [684, 176] width 218 height 13
